Goal: Information Seeking & Learning: Check status

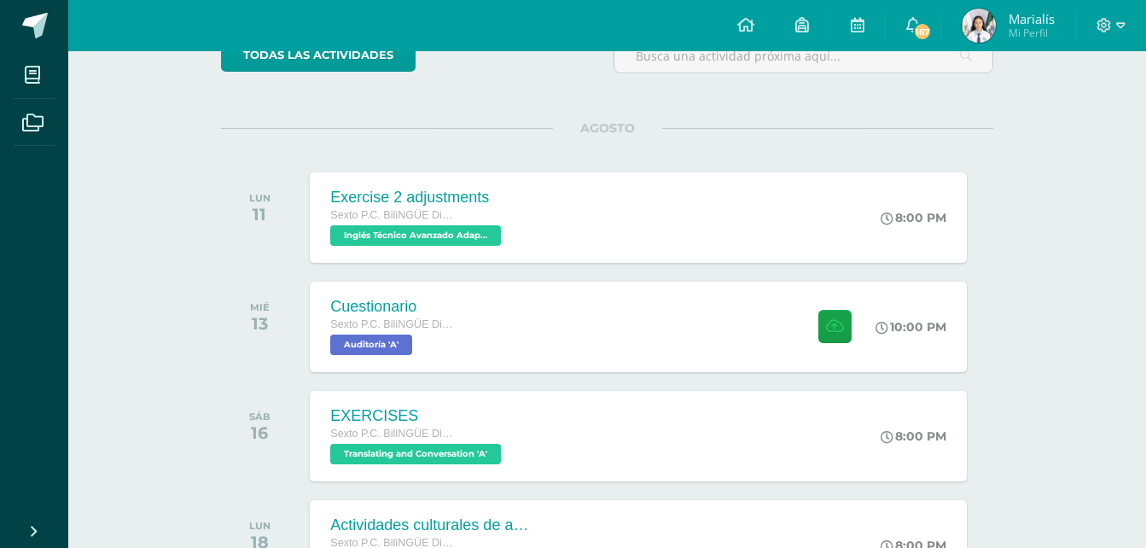
scroll to position [134, 0]
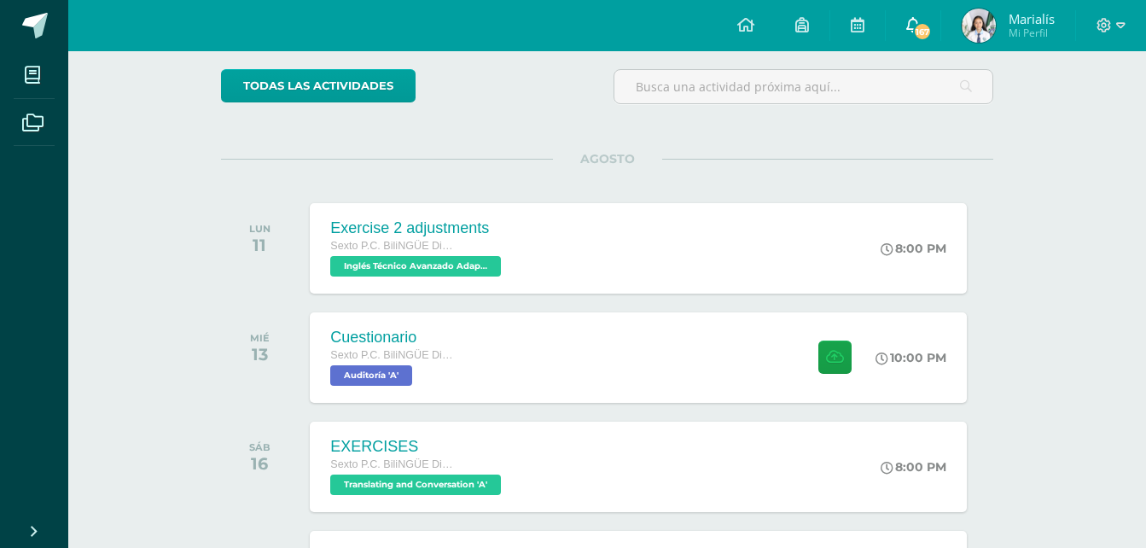
click at [909, 30] on icon at bounding box center [913, 24] width 14 height 15
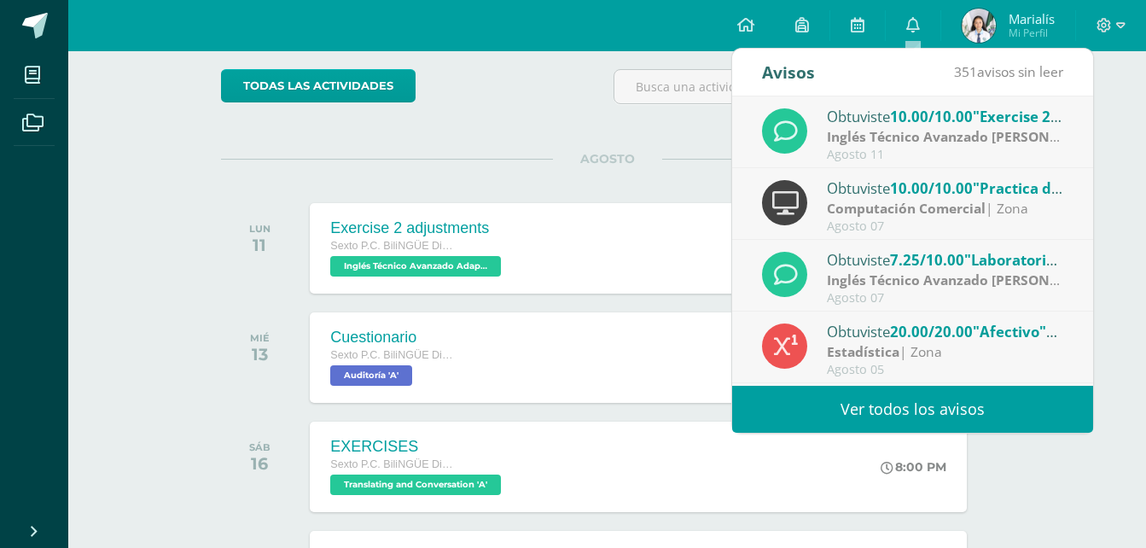
click at [889, 131] on strong "Inglés Técnico Avanzado [PERSON_NAME]" at bounding box center [963, 136] width 273 height 19
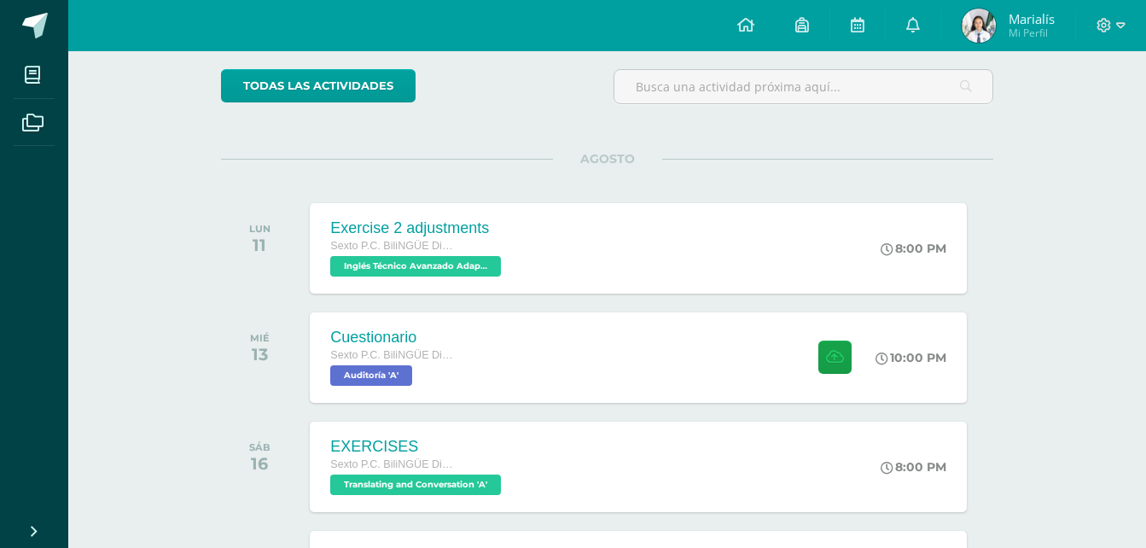
click at [914, 34] on span at bounding box center [913, 25] width 14 height 19
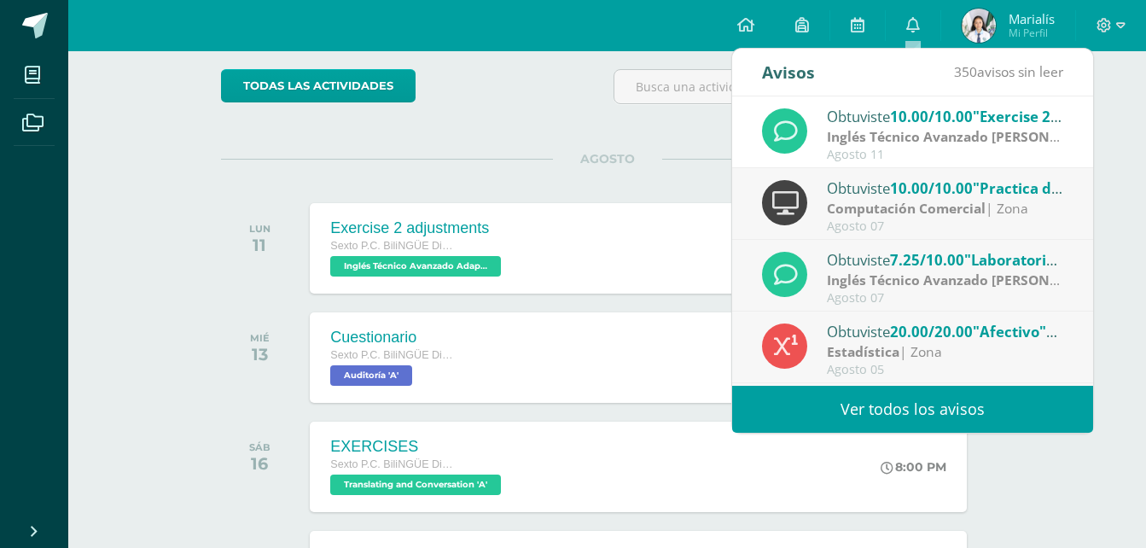
click at [917, 178] on span "10.00/10.00" at bounding box center [931, 188] width 83 height 20
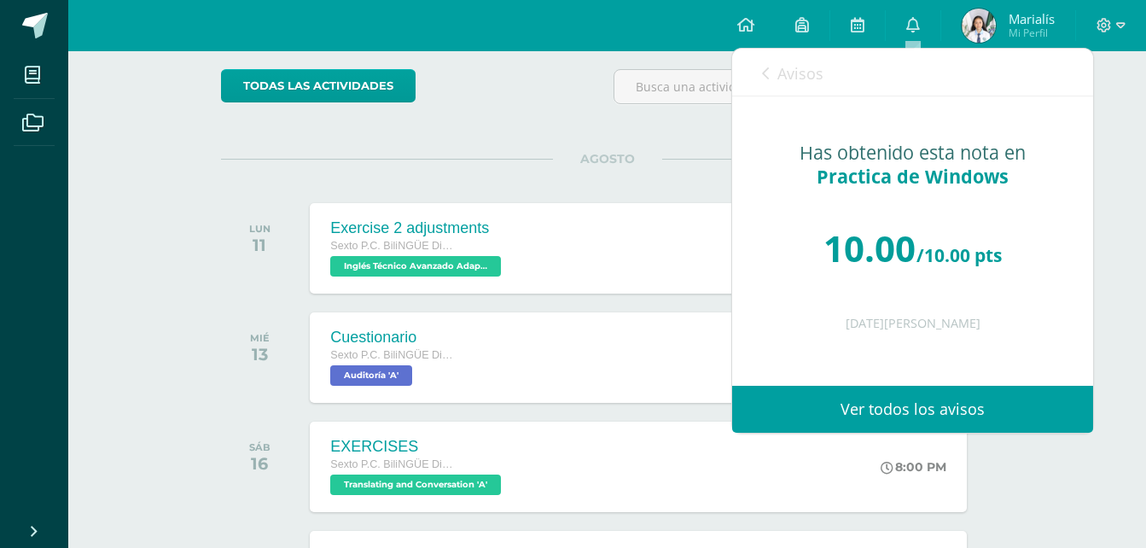
click at [771, 80] on link "Avisos" at bounding box center [792, 73] width 61 height 49
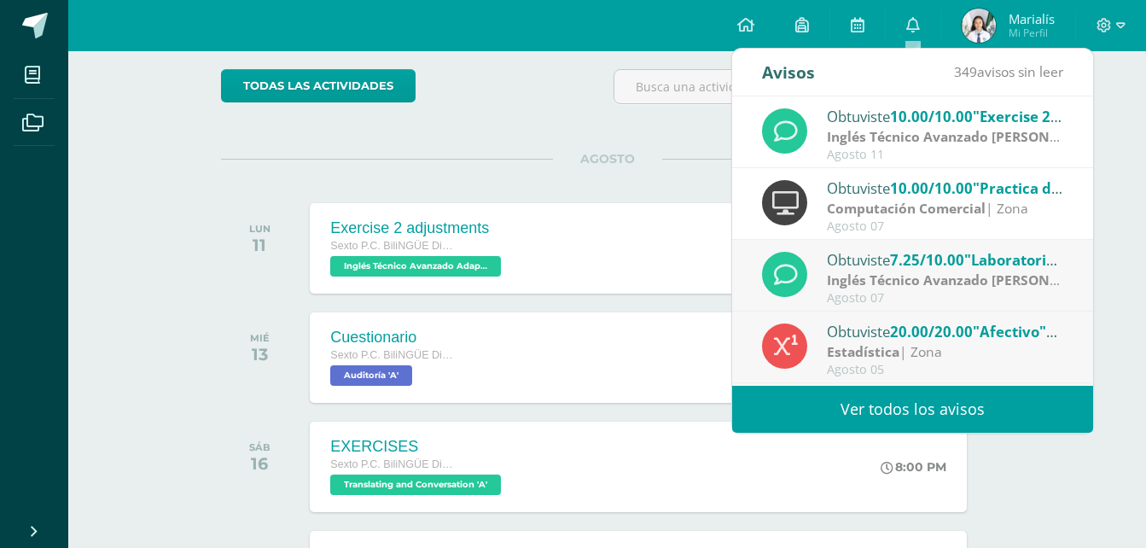
click at [874, 282] on strong "Inglés Técnico Avanzado [PERSON_NAME]" at bounding box center [963, 280] width 273 height 19
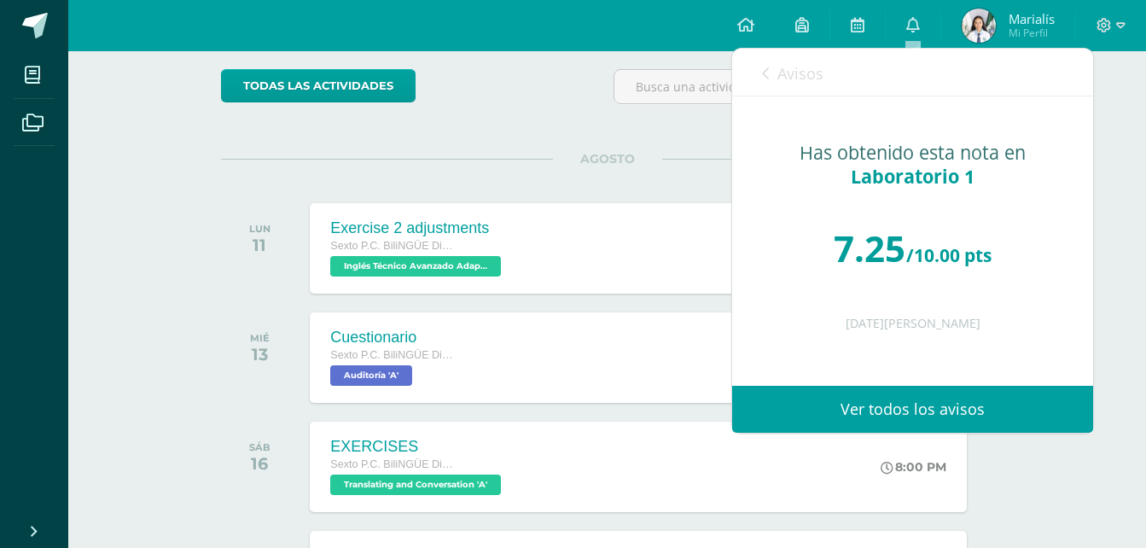
click at [777, 57] on link "Avisos" at bounding box center [792, 73] width 61 height 49
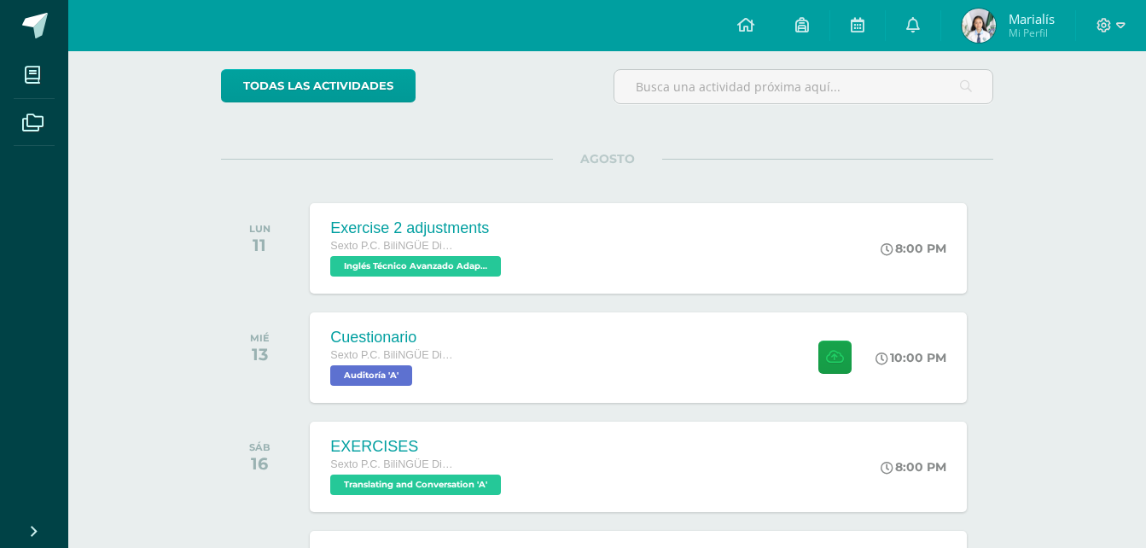
click at [975, 15] on img at bounding box center [979, 26] width 34 height 34
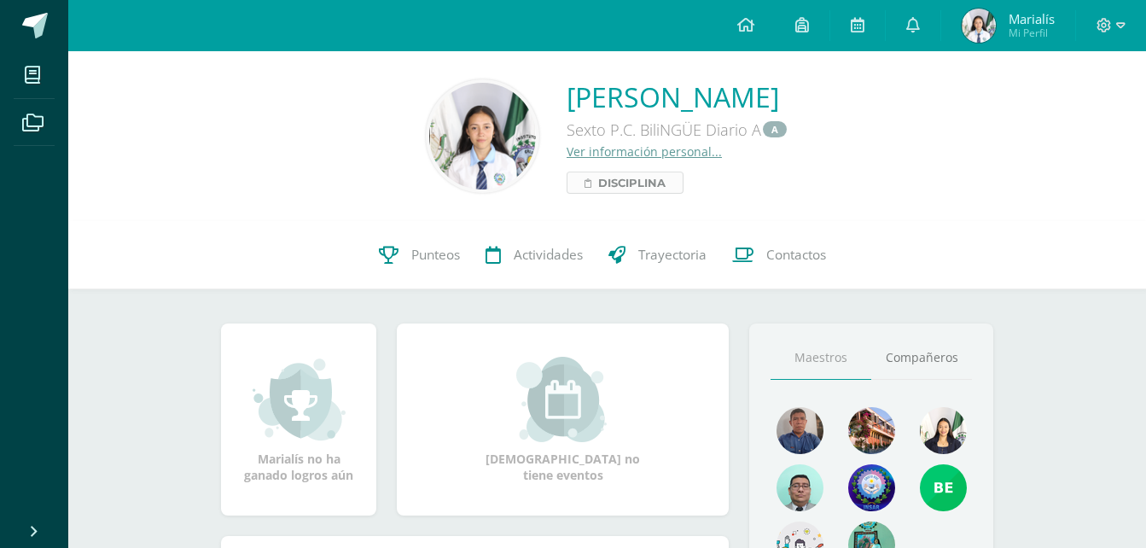
click at [607, 183] on span "Disciplina" at bounding box center [631, 182] width 67 height 20
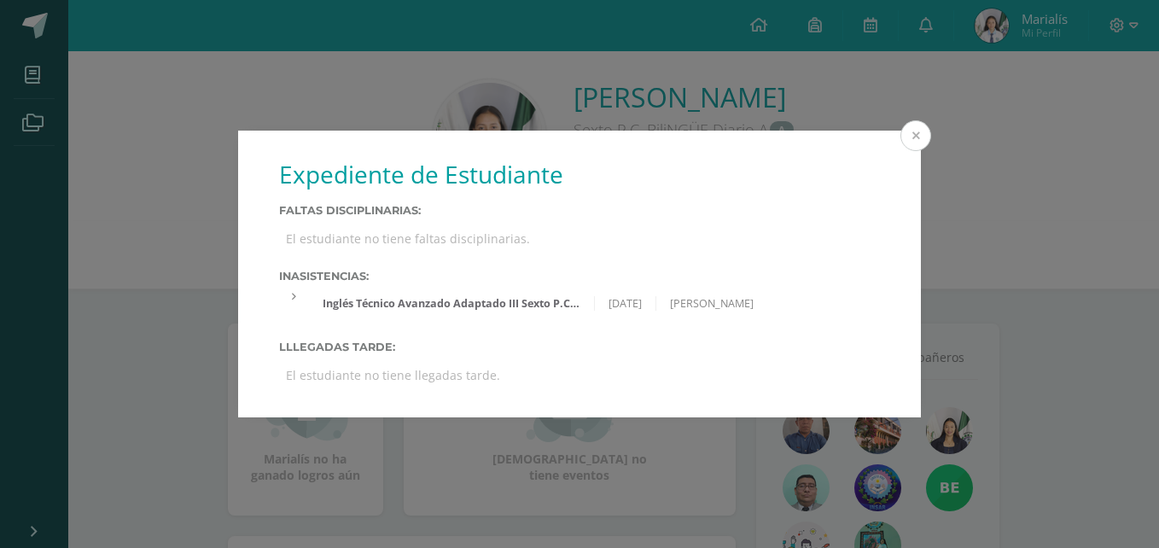
click at [911, 121] on button at bounding box center [915, 135] width 31 height 31
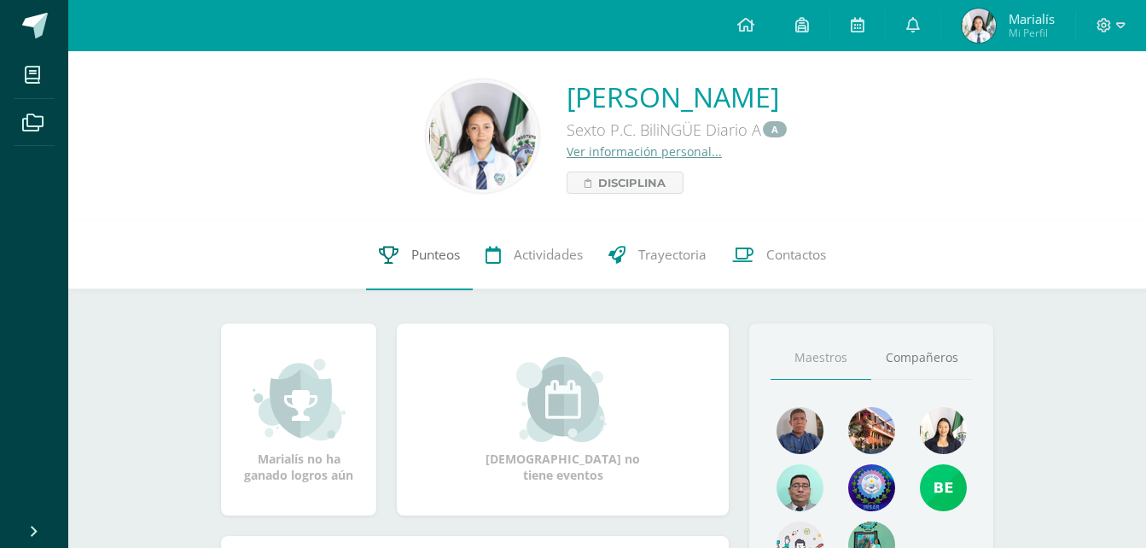
click at [388, 278] on link "Punteos" at bounding box center [419, 255] width 107 height 68
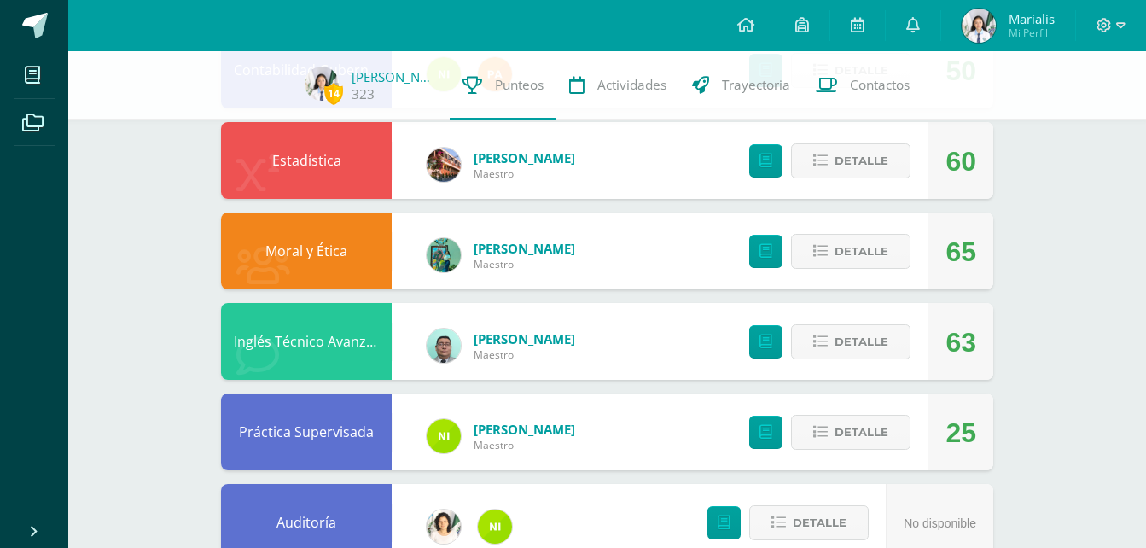
scroll to position [512, 0]
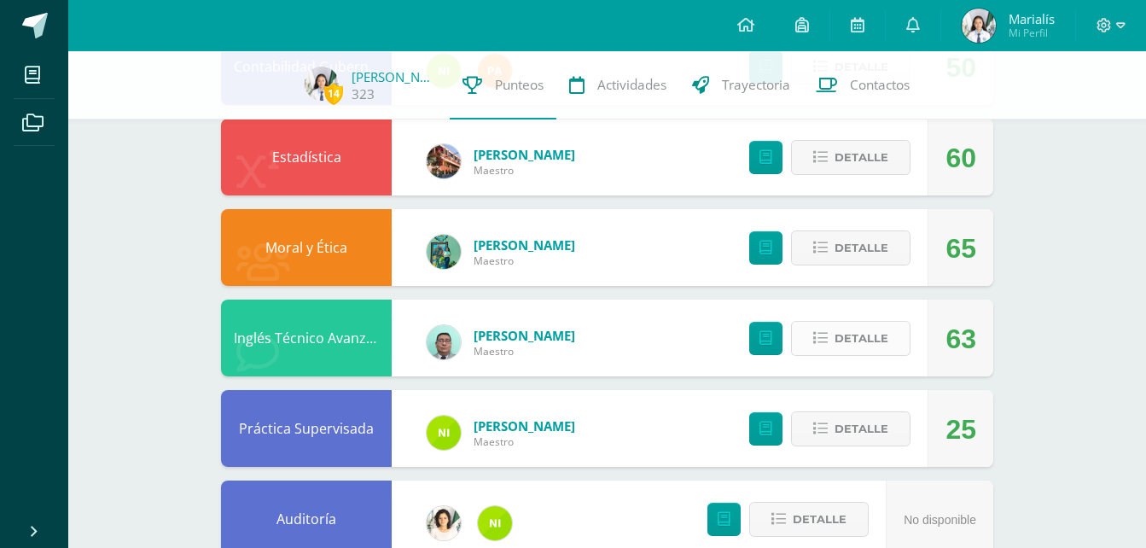
click at [874, 348] on span "Detalle" at bounding box center [862, 339] width 54 height 32
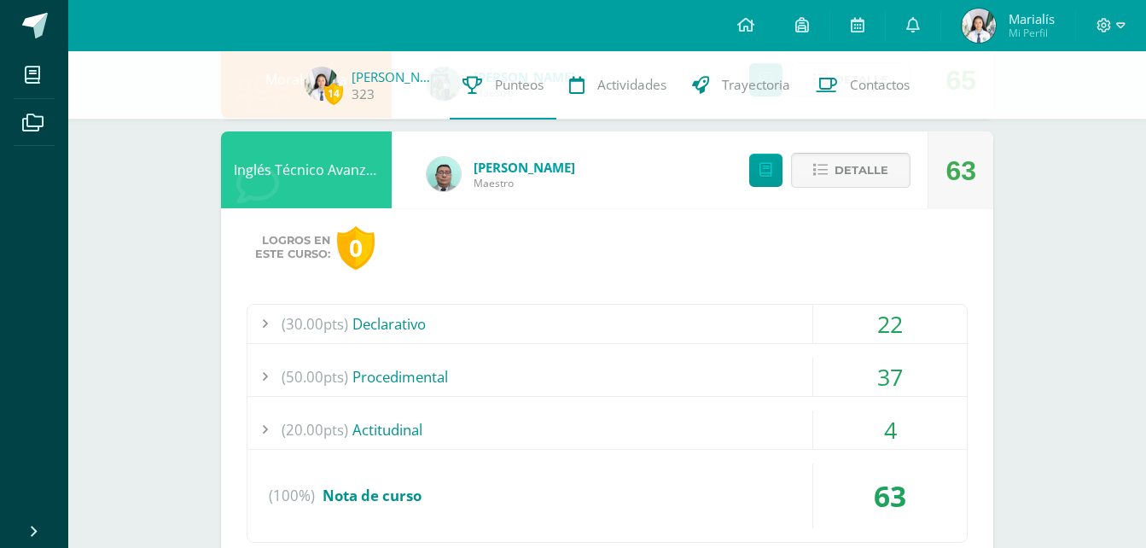
scroll to position [683, 0]
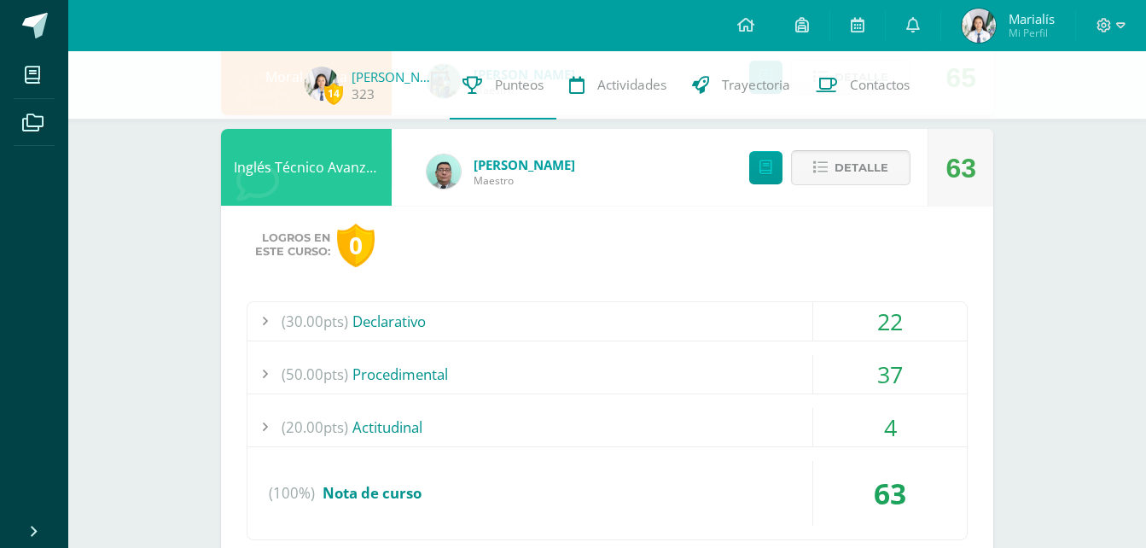
click at [854, 164] on span "Detalle" at bounding box center [862, 168] width 54 height 32
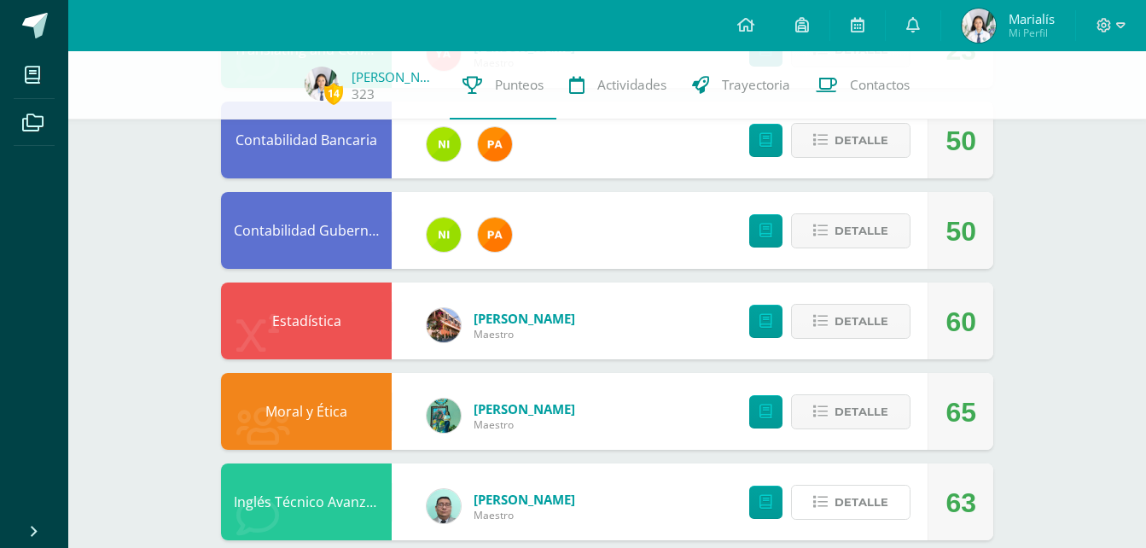
scroll to position [0, 0]
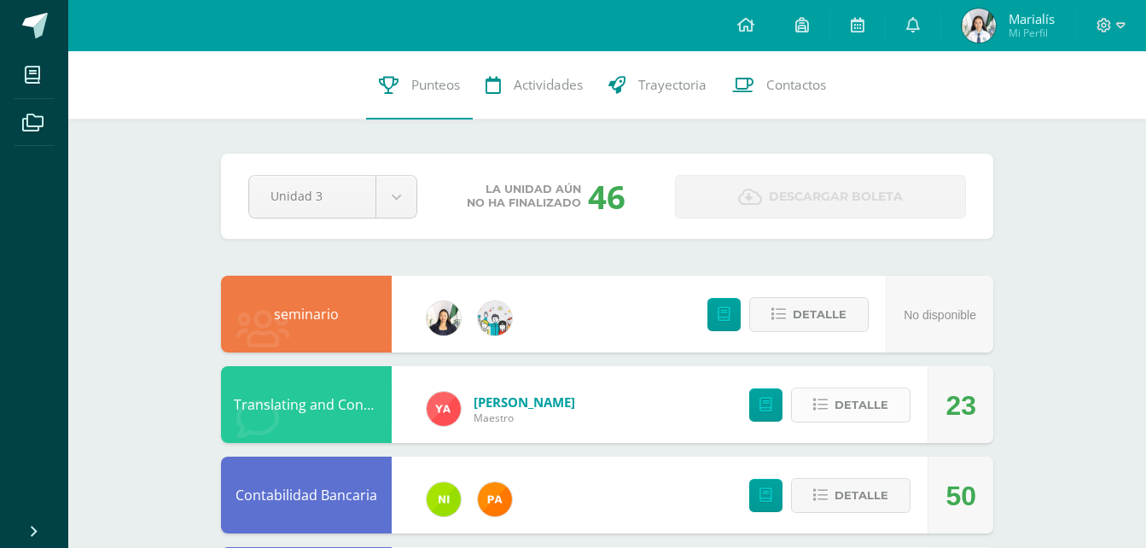
click at [865, 407] on span "Detalle" at bounding box center [862, 405] width 54 height 32
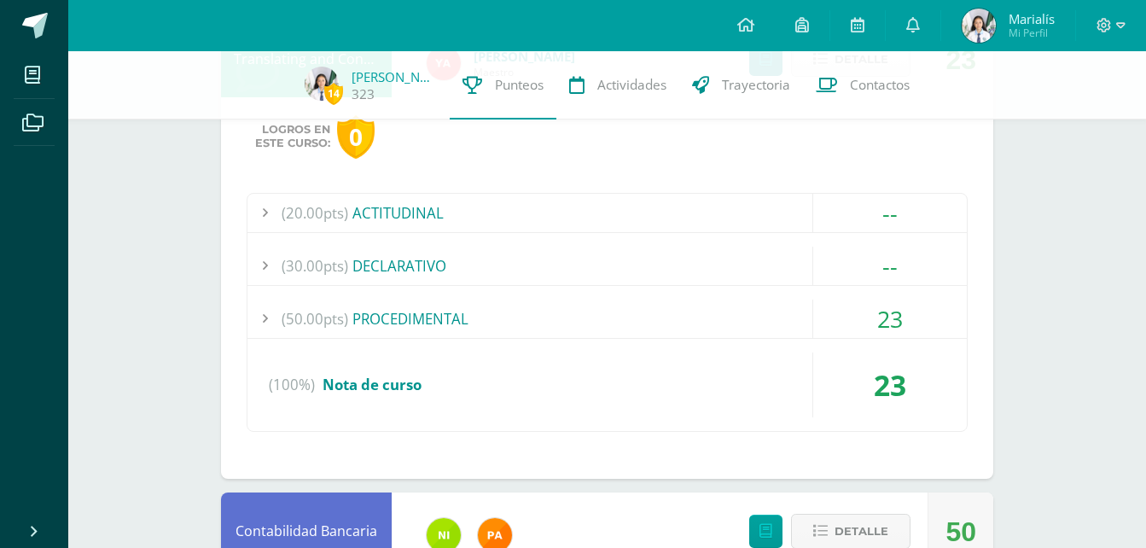
scroll to position [341, 0]
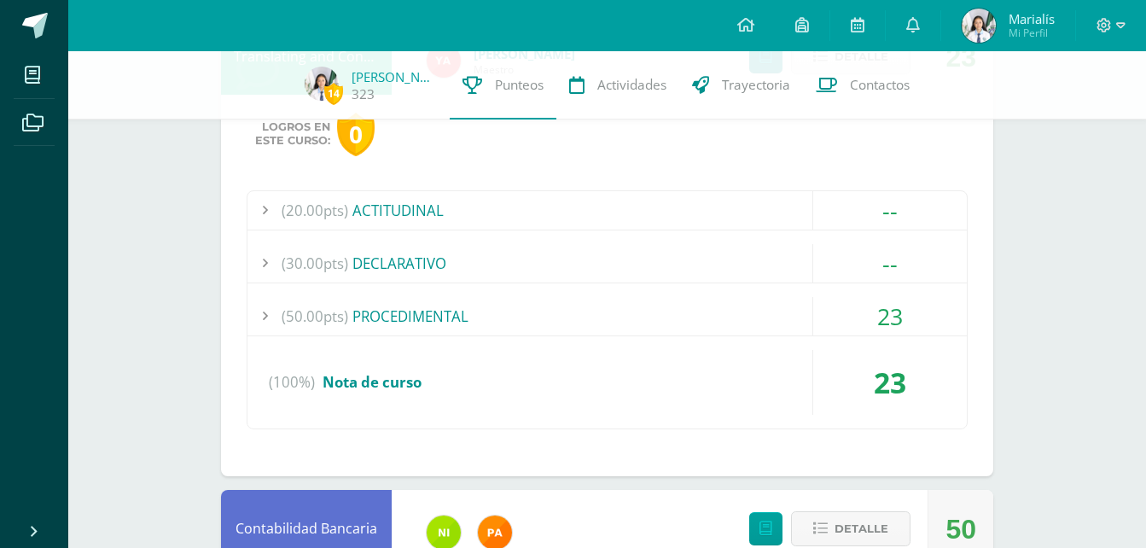
click at [720, 309] on div "(50.00pts) PROCEDIMENTAL" at bounding box center [606, 316] width 719 height 38
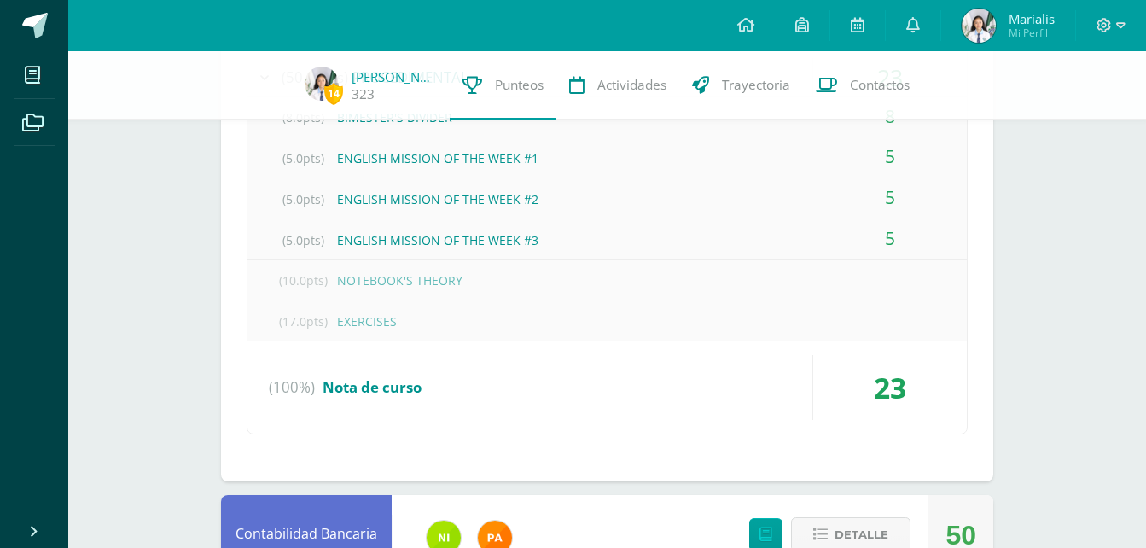
scroll to position [614, 0]
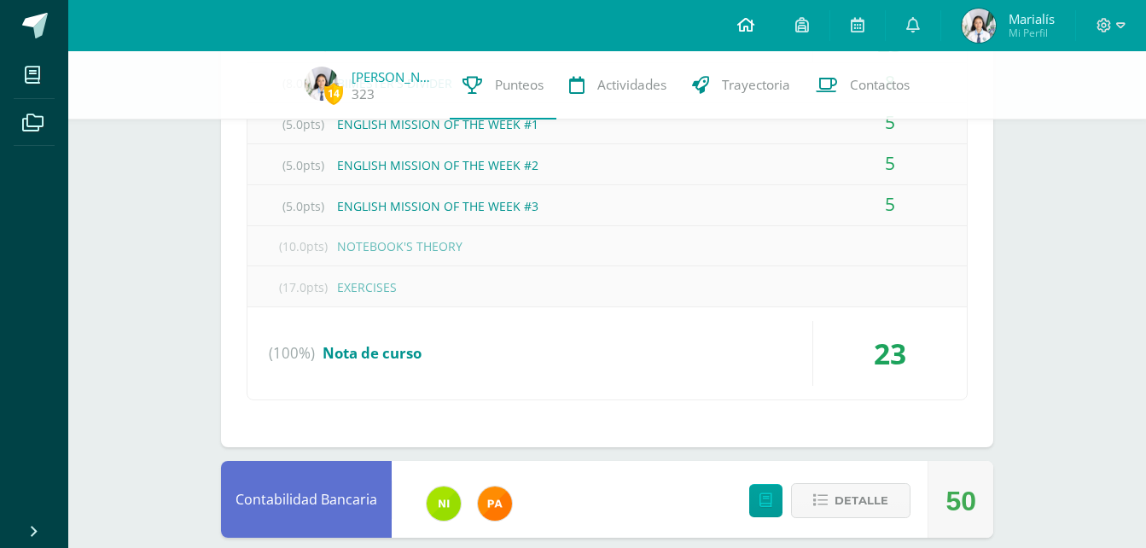
click at [748, 26] on icon at bounding box center [745, 24] width 17 height 15
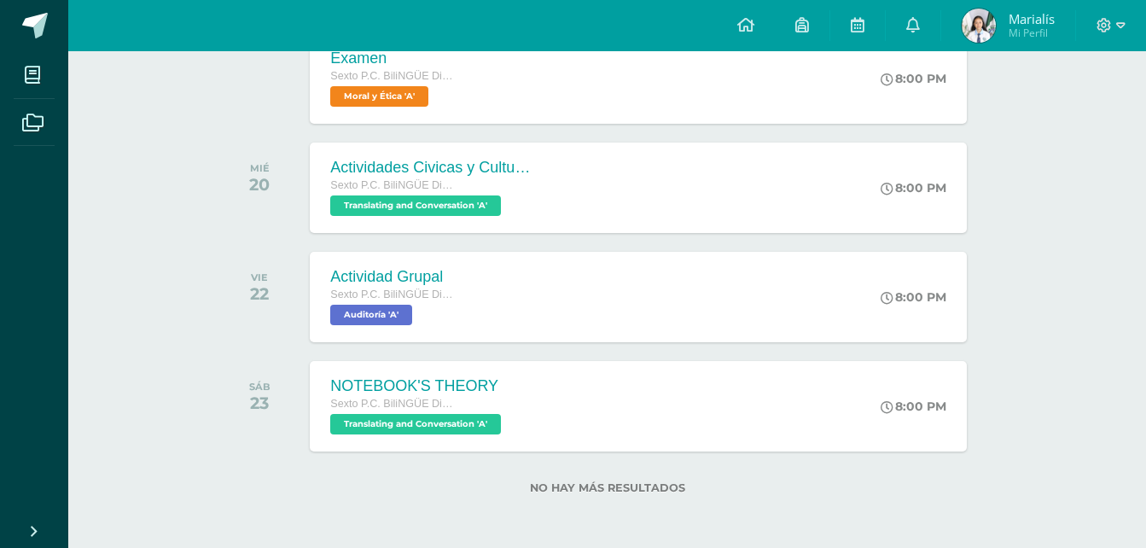
scroll to position [851, 0]
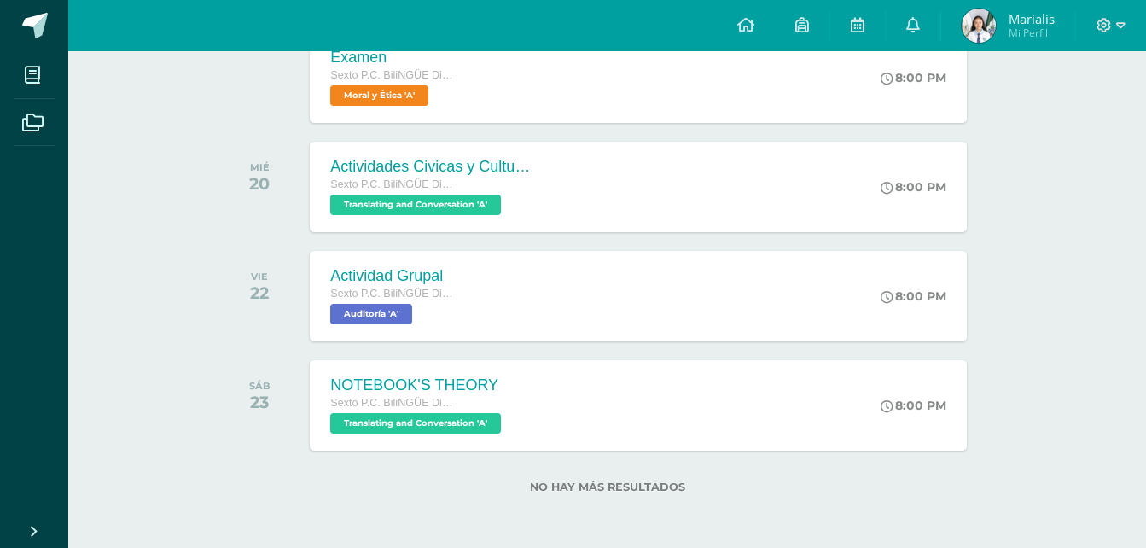
click at [725, 188] on div "Actividades Civicas y Culturales Sexto P.C. BiliNGÜE Diario Translating and Con…" at bounding box center [638, 187] width 656 height 90
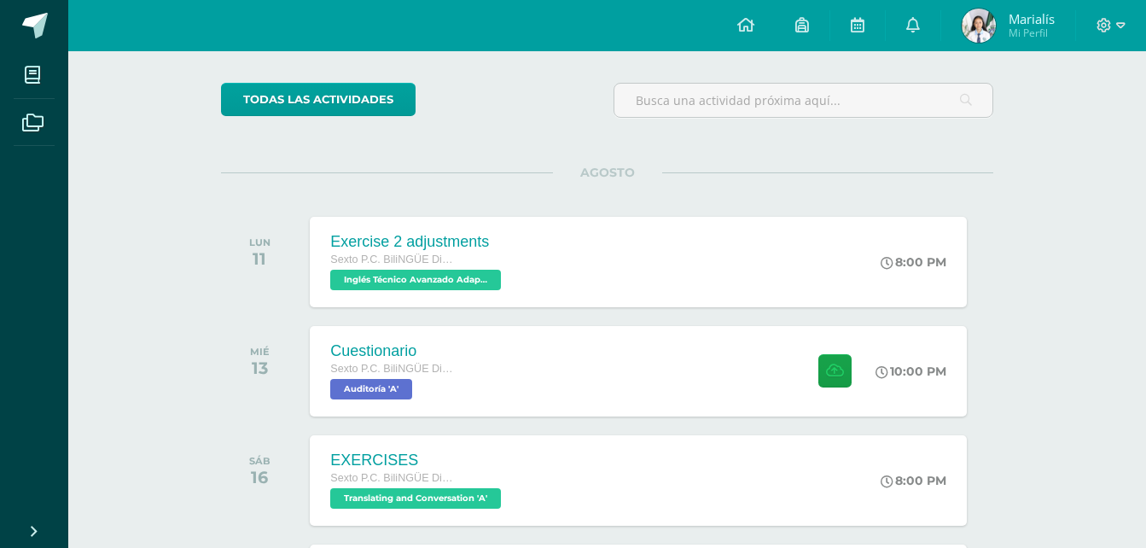
scroll to position [0, 0]
